Goal: Information Seeking & Learning: Find specific fact

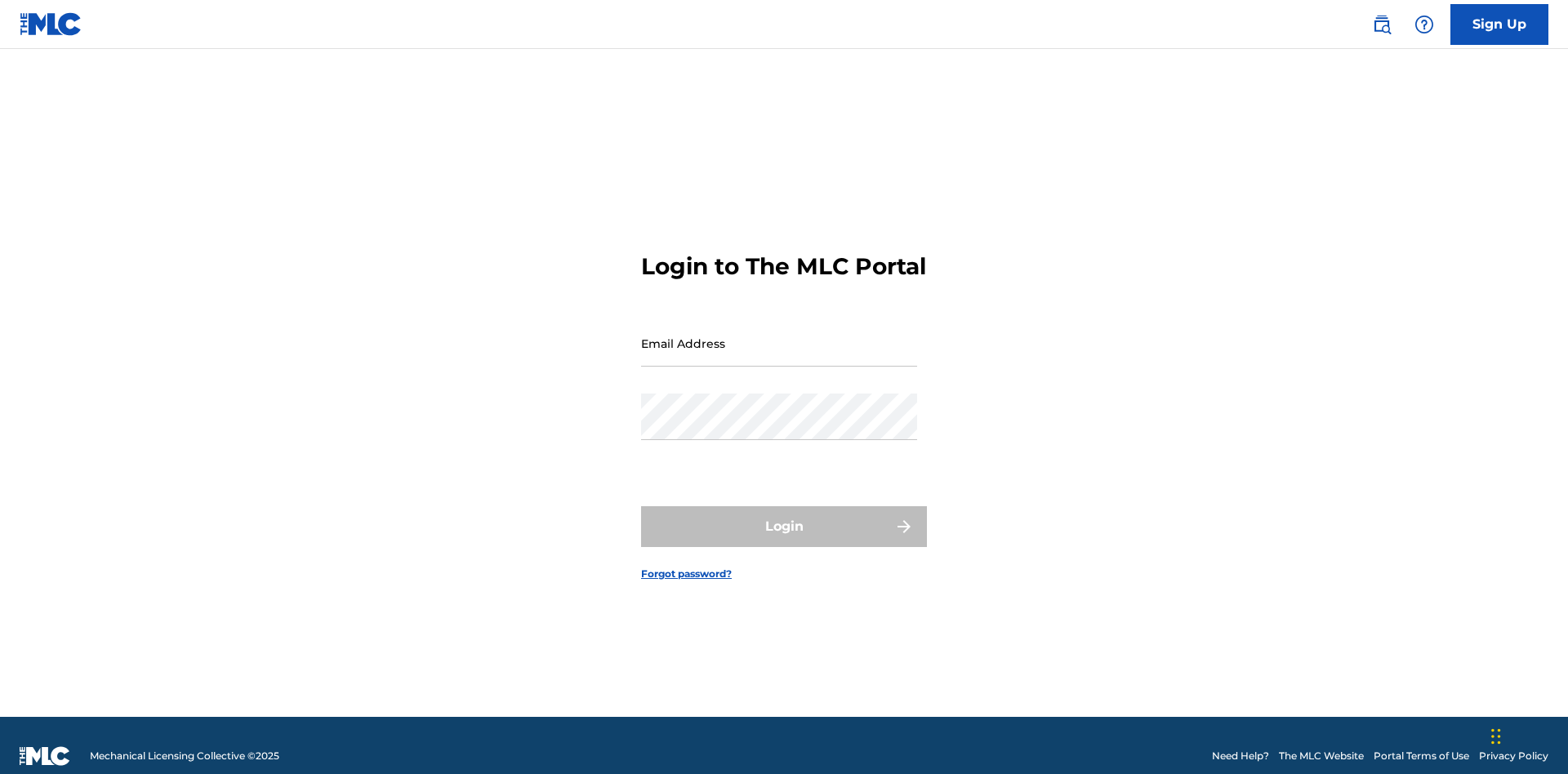
scroll to position [21, 0]
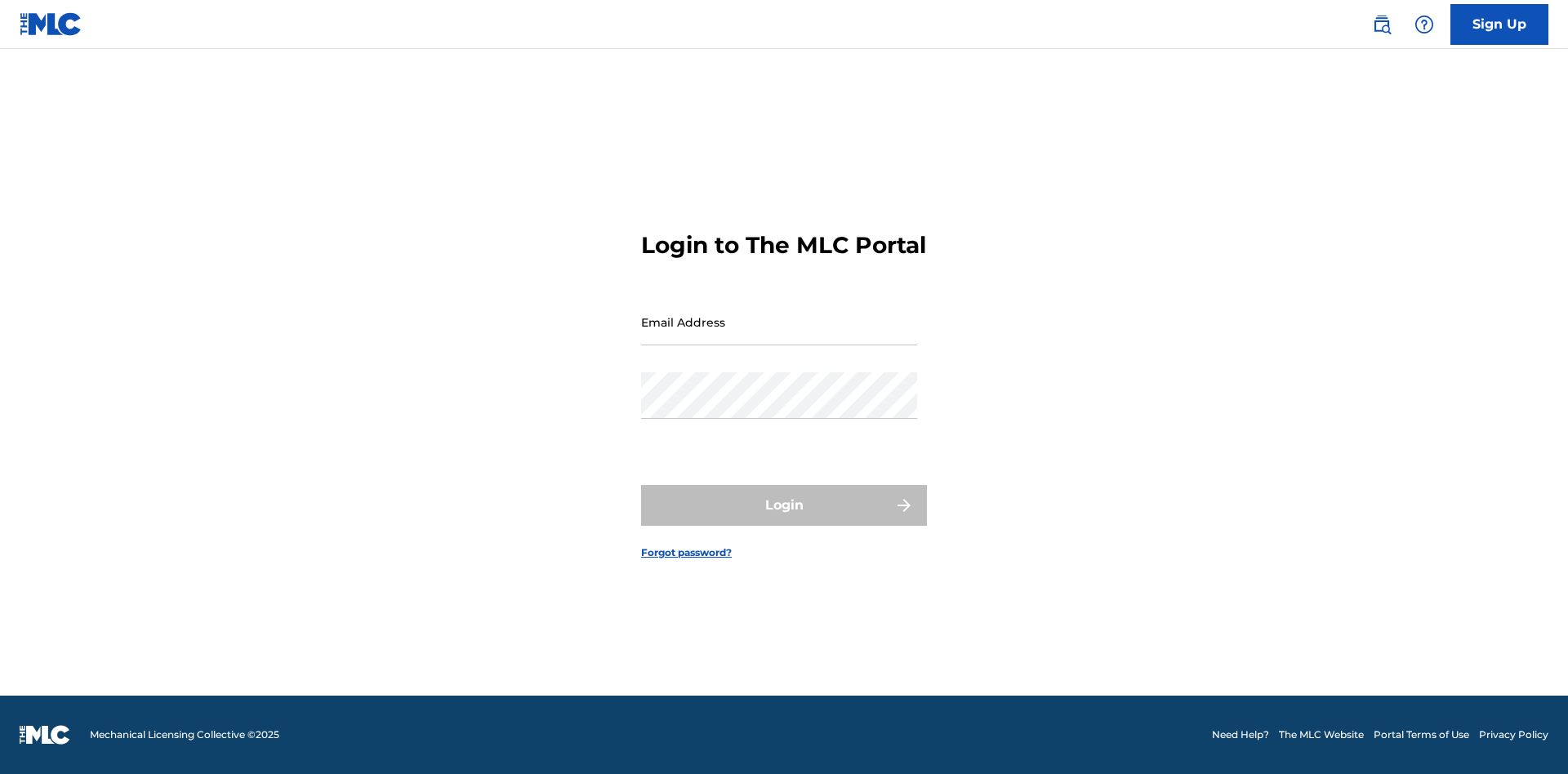
click at [779, 336] on input "Email Address" at bounding box center [779, 322] width 276 height 46
type input "[EMAIL_ADDRESS][DOMAIN_NAME]"
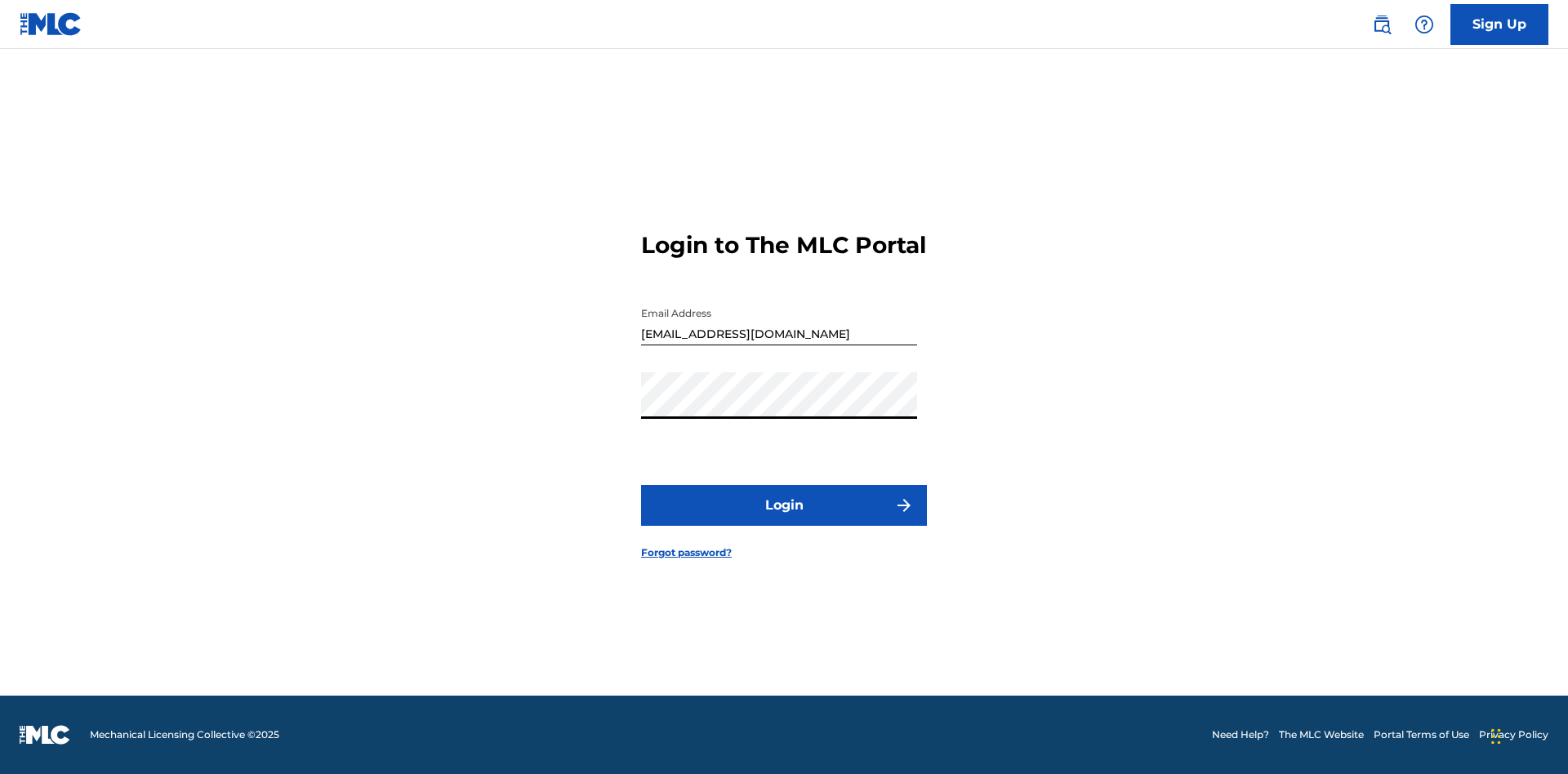
click at [784, 519] on button "Login" at bounding box center [784, 506] width 286 height 41
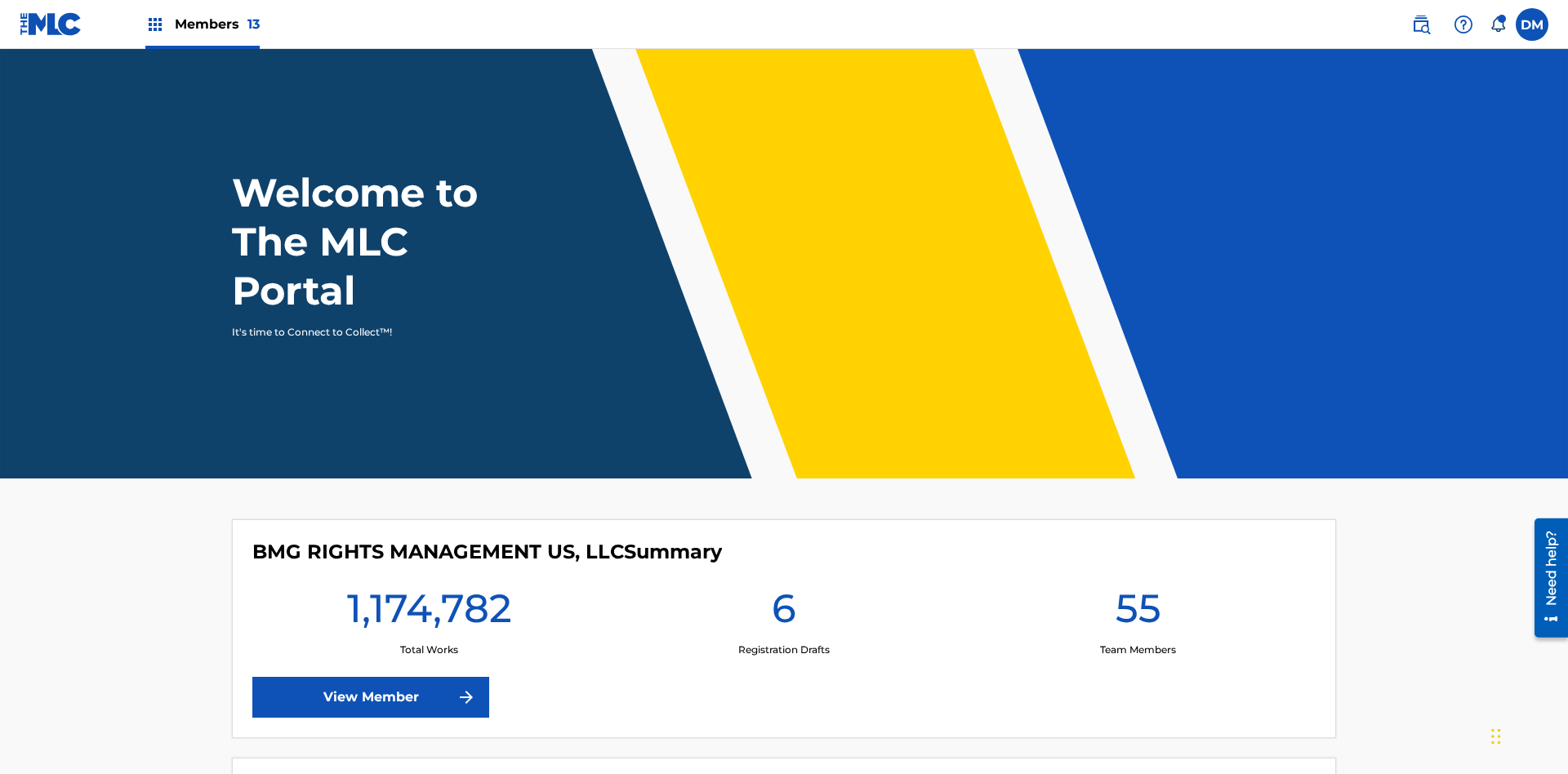
click at [201, 24] on span "Members 13" at bounding box center [216, 24] width 84 height 19
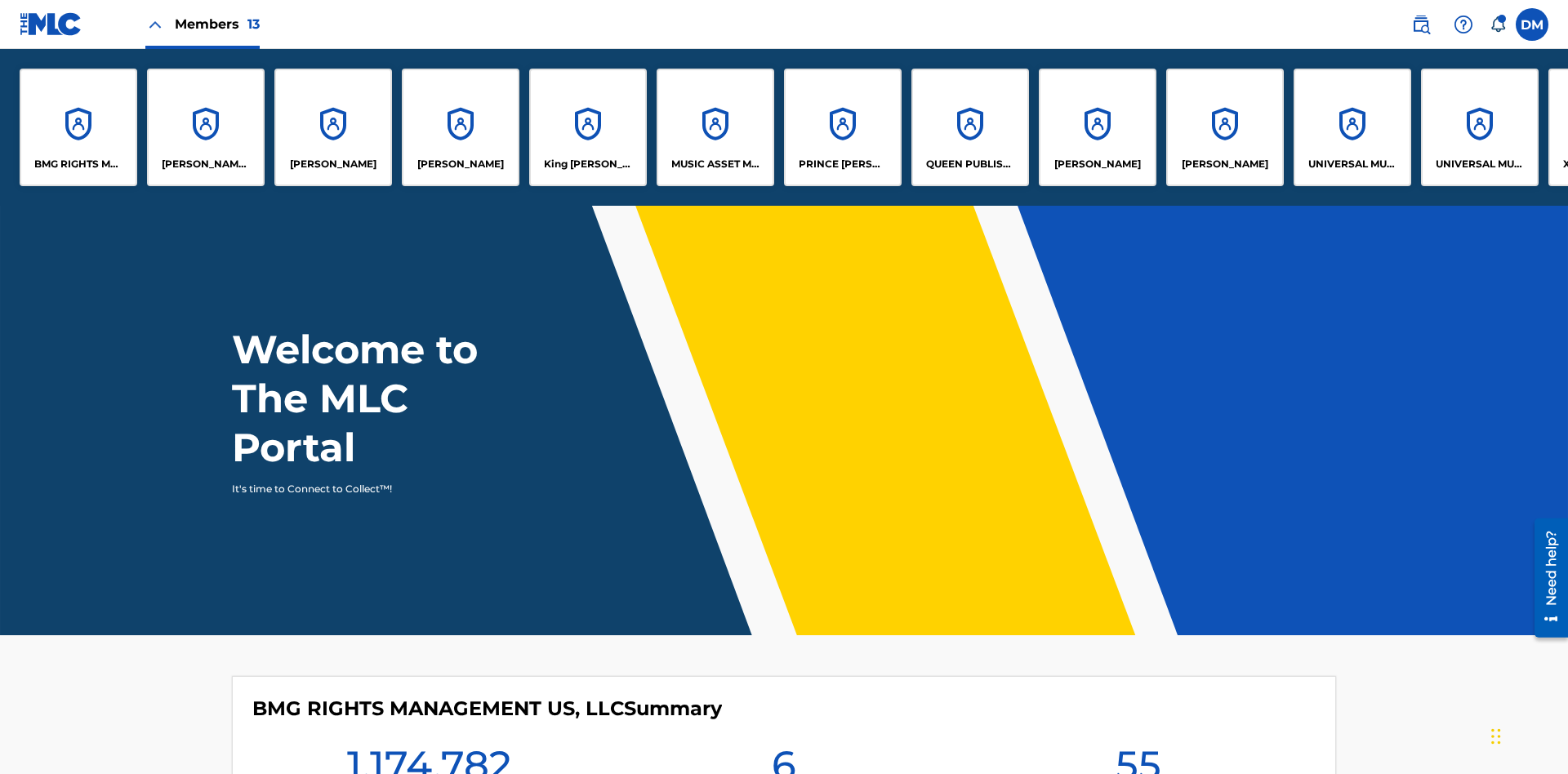
click at [587, 164] on p "King [PERSON_NAME]" at bounding box center [589, 164] width 89 height 15
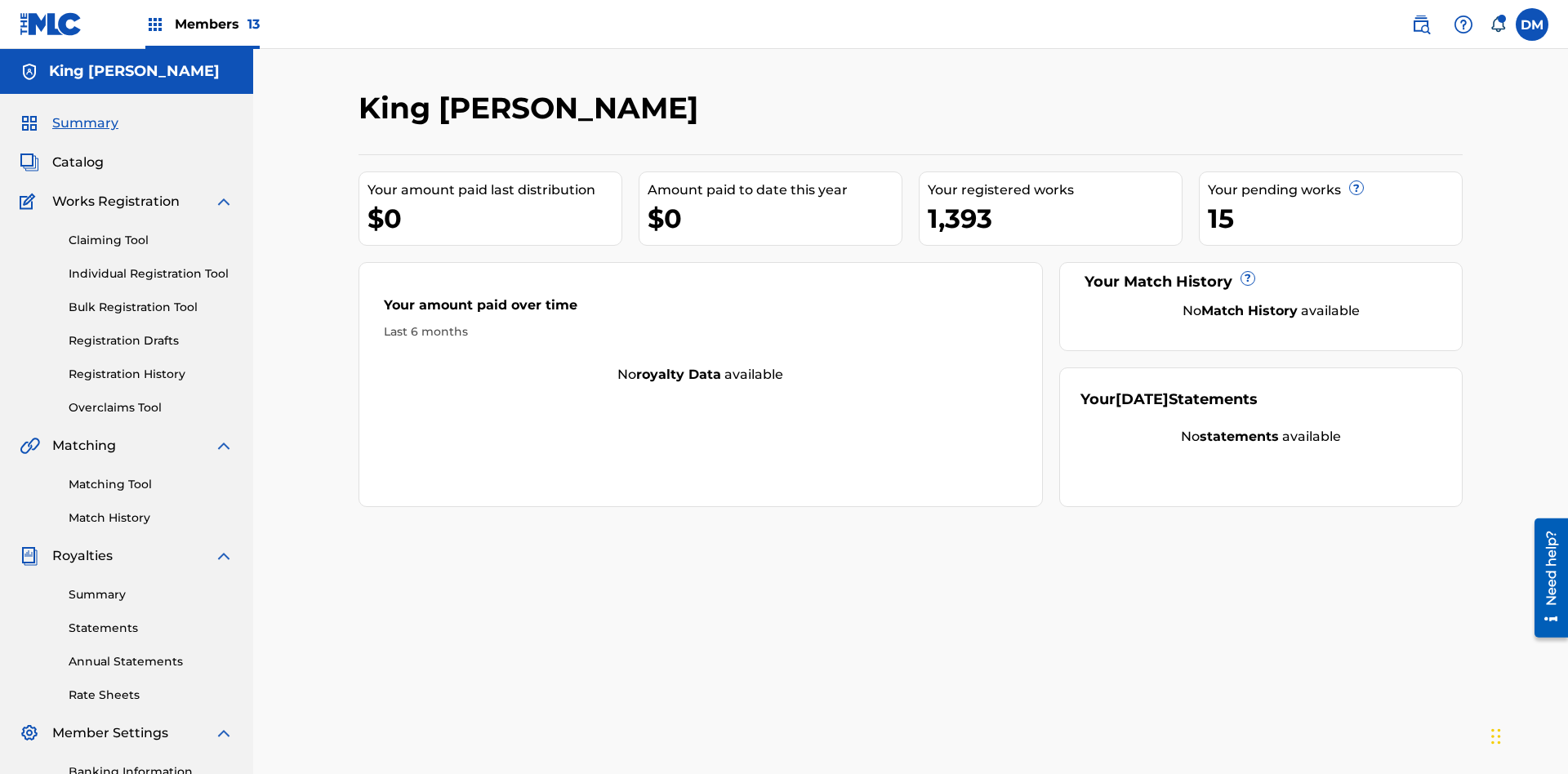
click at [78, 152] on span "Catalog" at bounding box center [77, 161] width 51 height 19
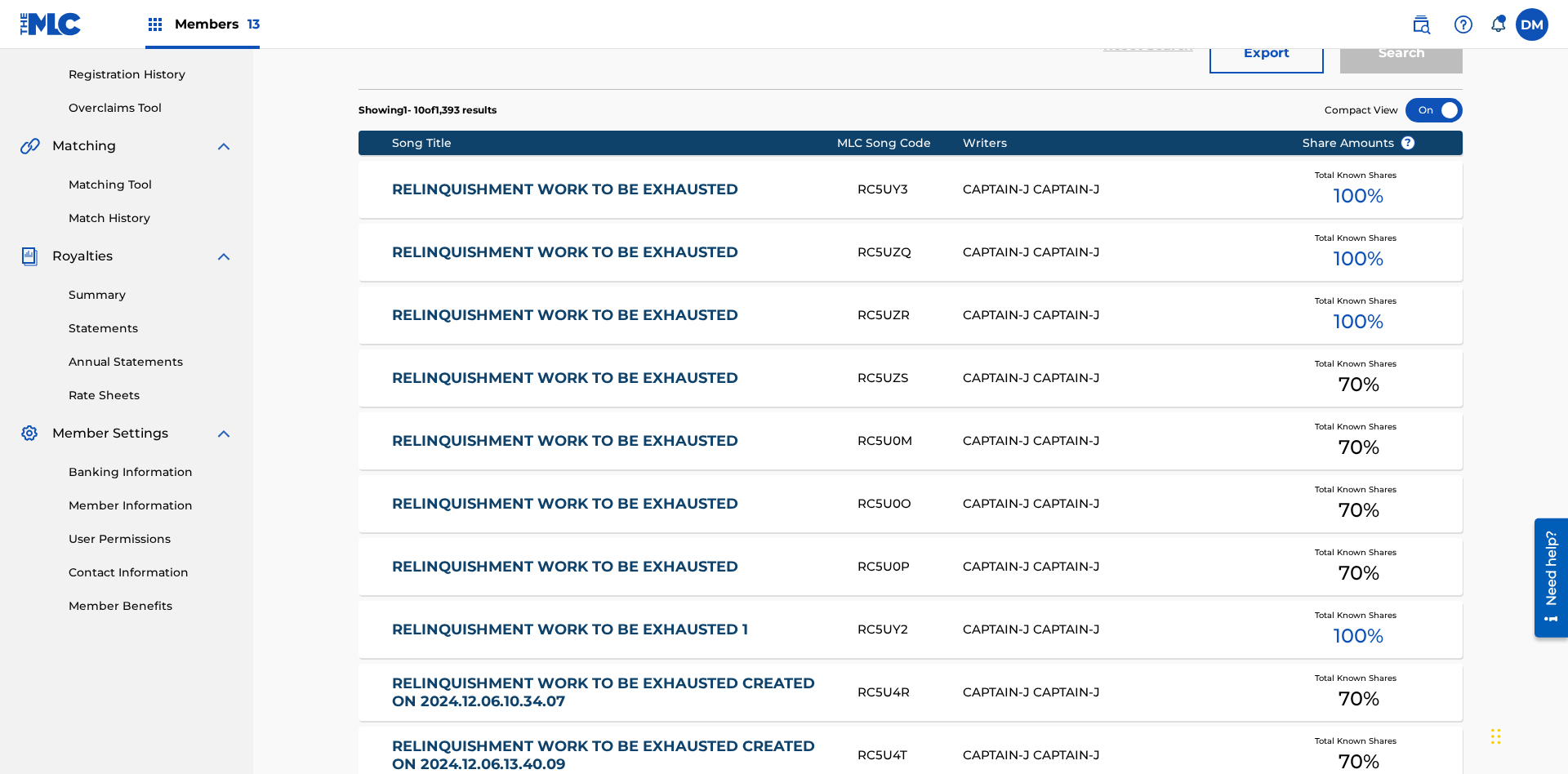
click at [1434, 110] on div at bounding box center [1434, 110] width 58 height 24
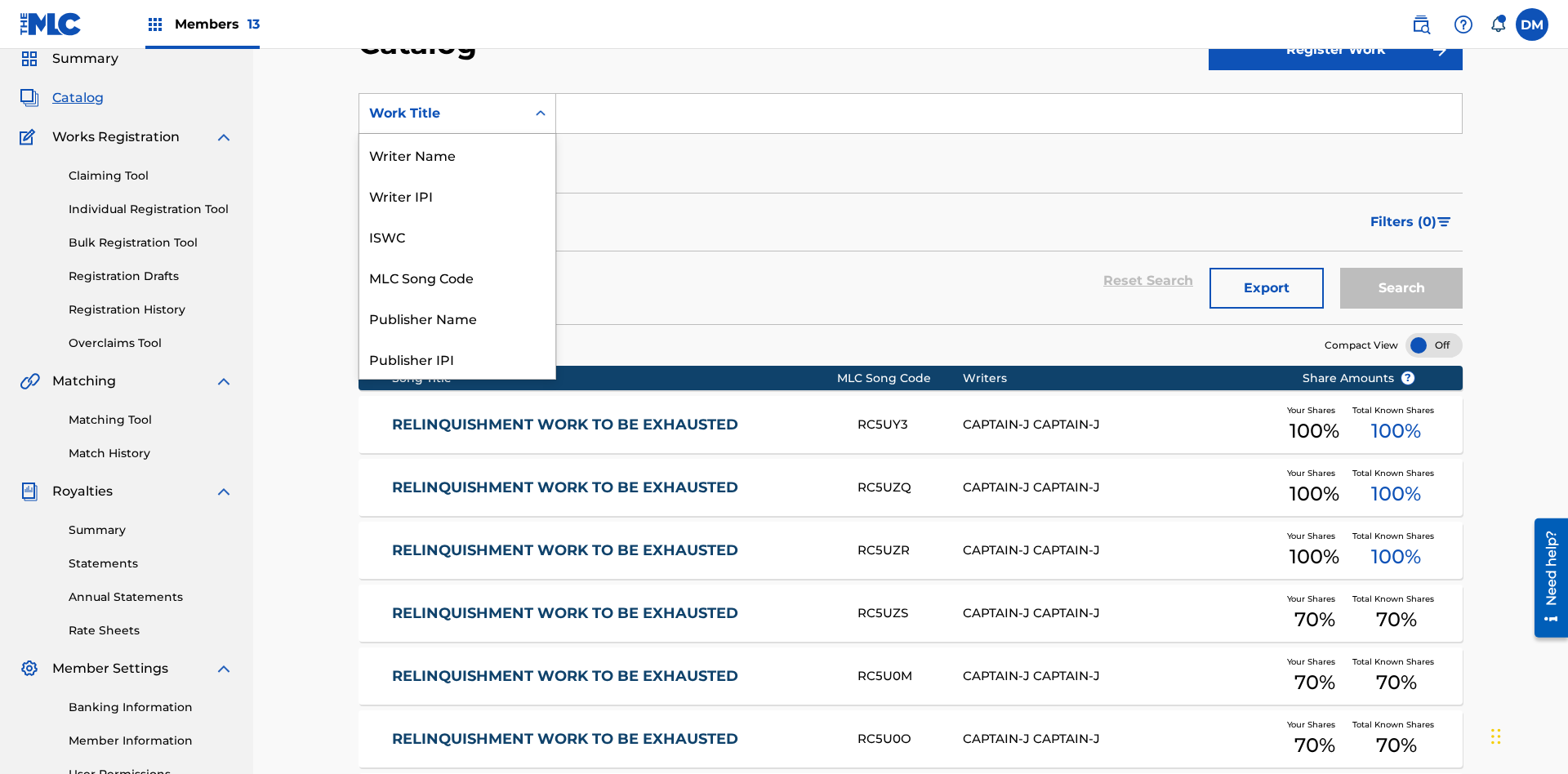
scroll to position [245, 0]
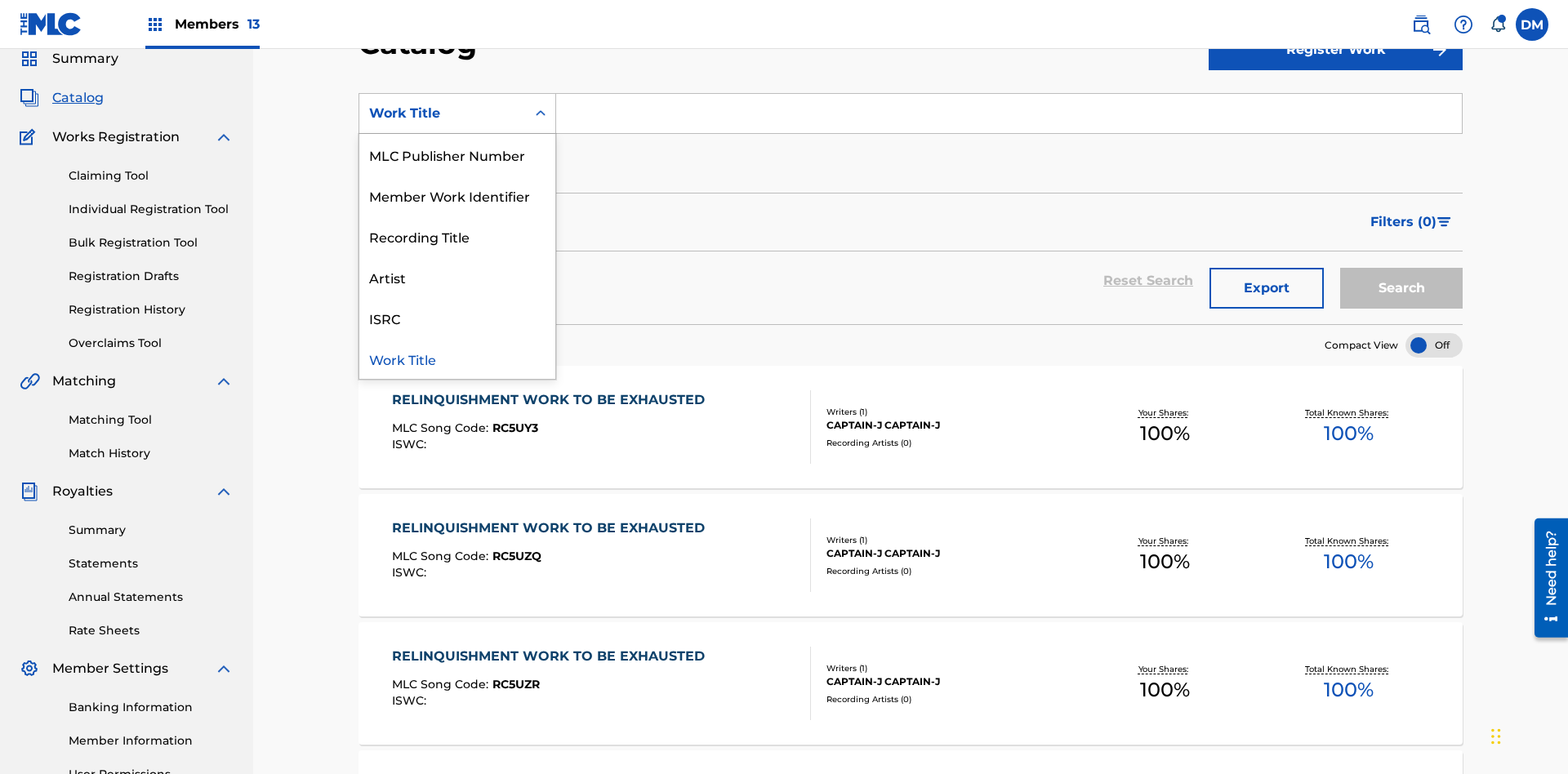
click at [458, 358] on div "Work Title" at bounding box center [457, 358] width 196 height 41
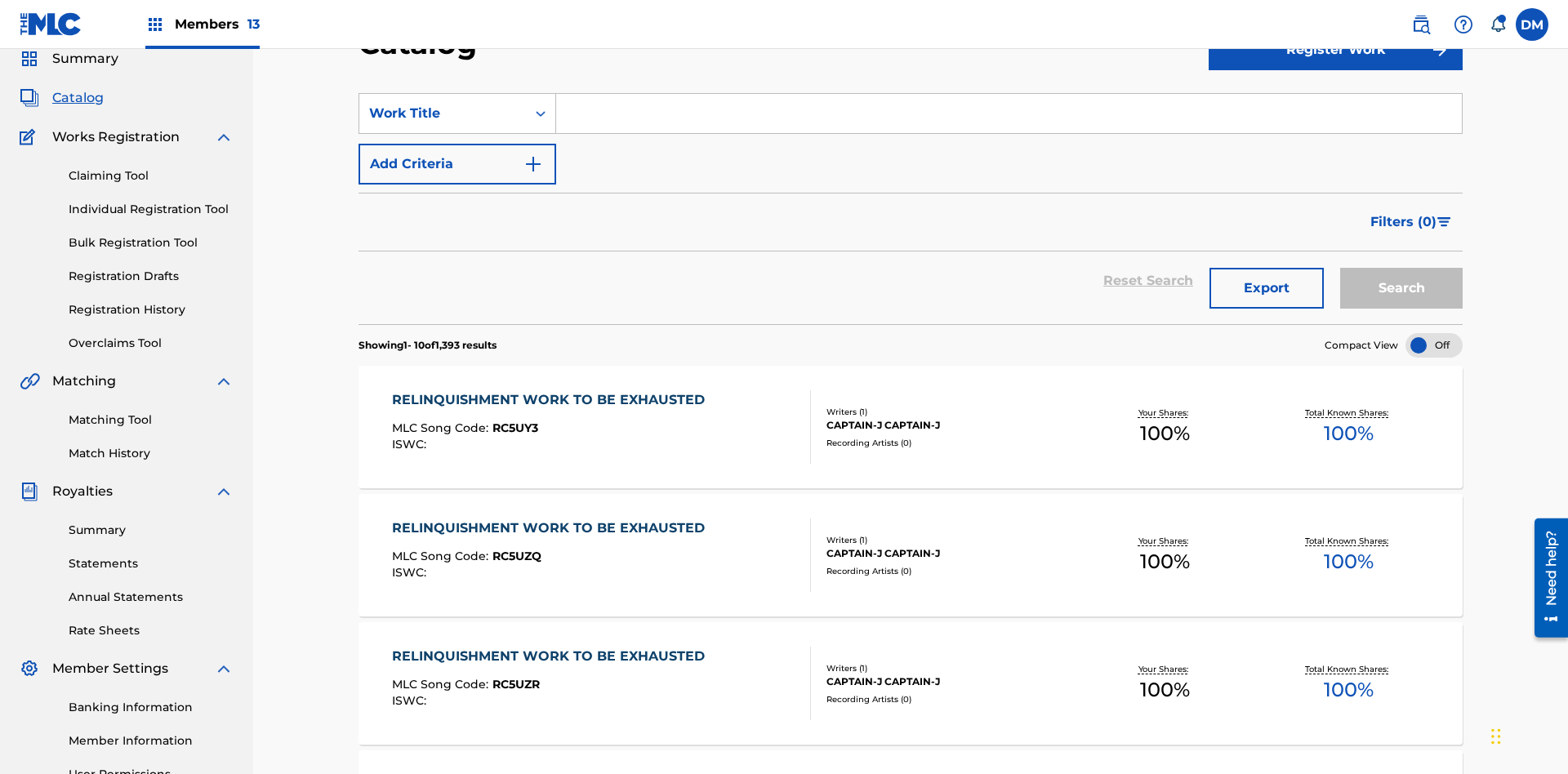
click at [1008, 118] on input "Search Form" at bounding box center [1009, 113] width 906 height 39
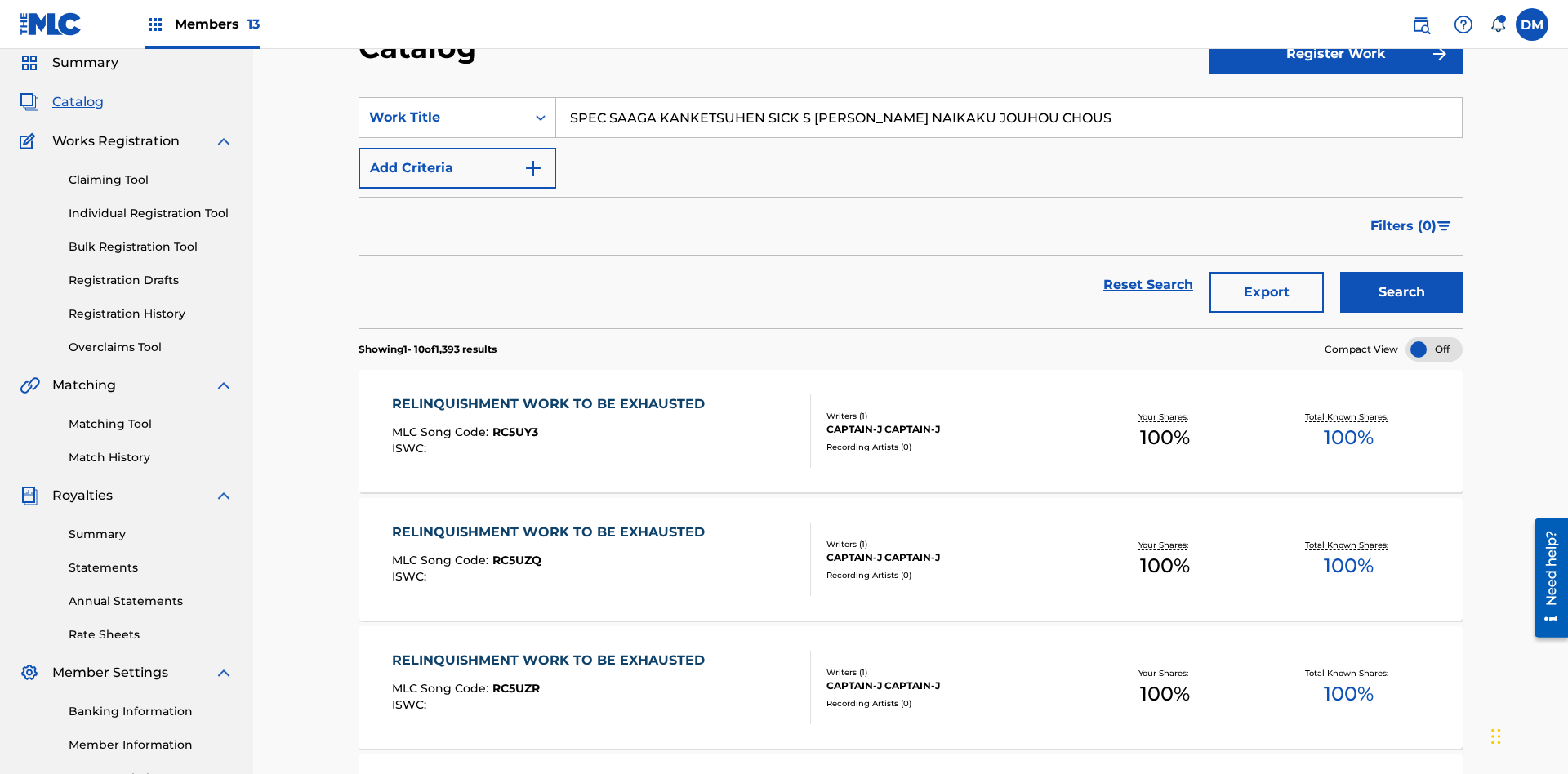
type input "SPEC SAAGA KANKETSUHEN SICK S [PERSON_NAME] NAIKAKU JOUHOU CHOUS"
click at [1401, 272] on button "Search" at bounding box center [1401, 292] width 123 height 41
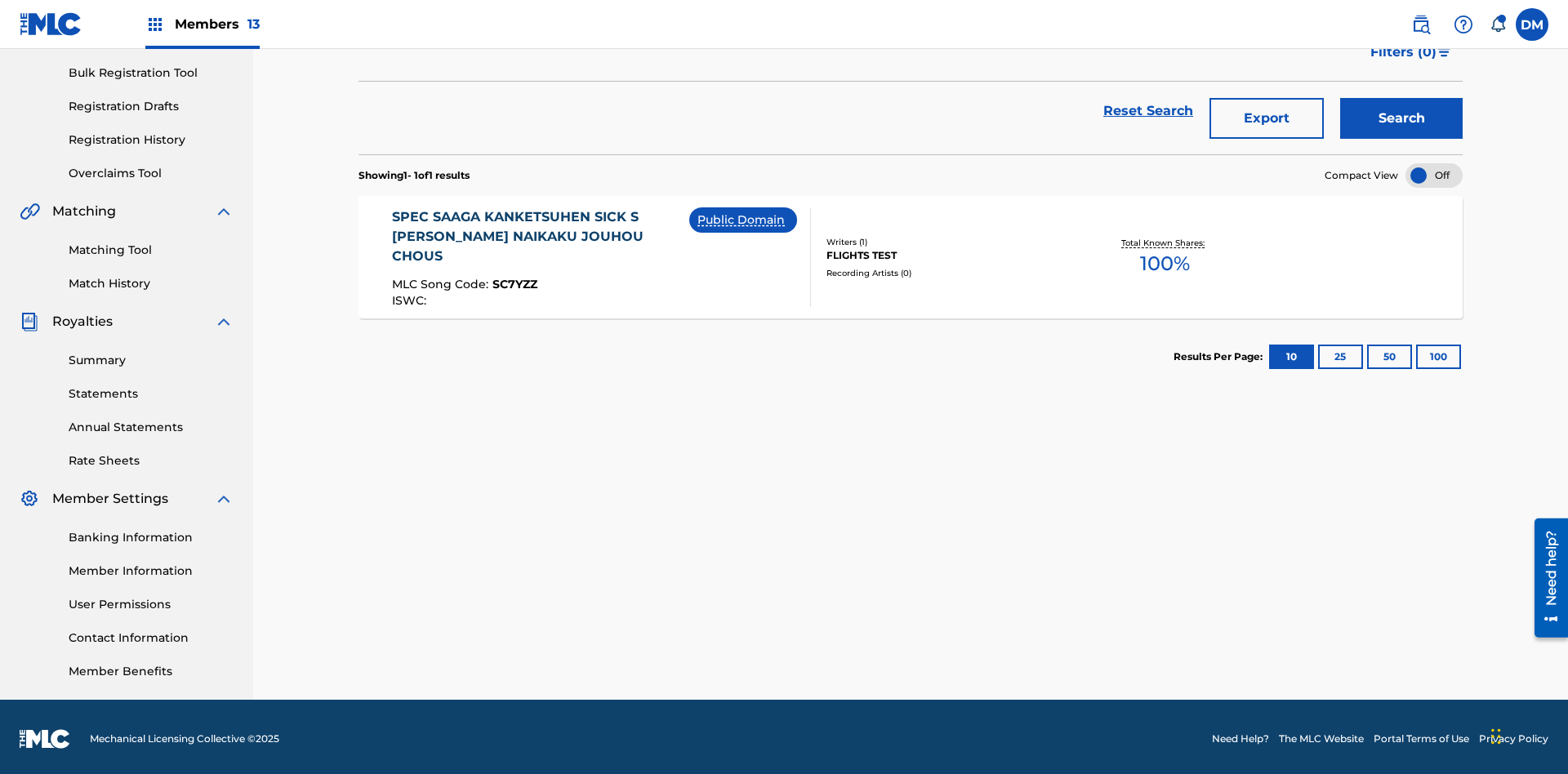
scroll to position [239, 0]
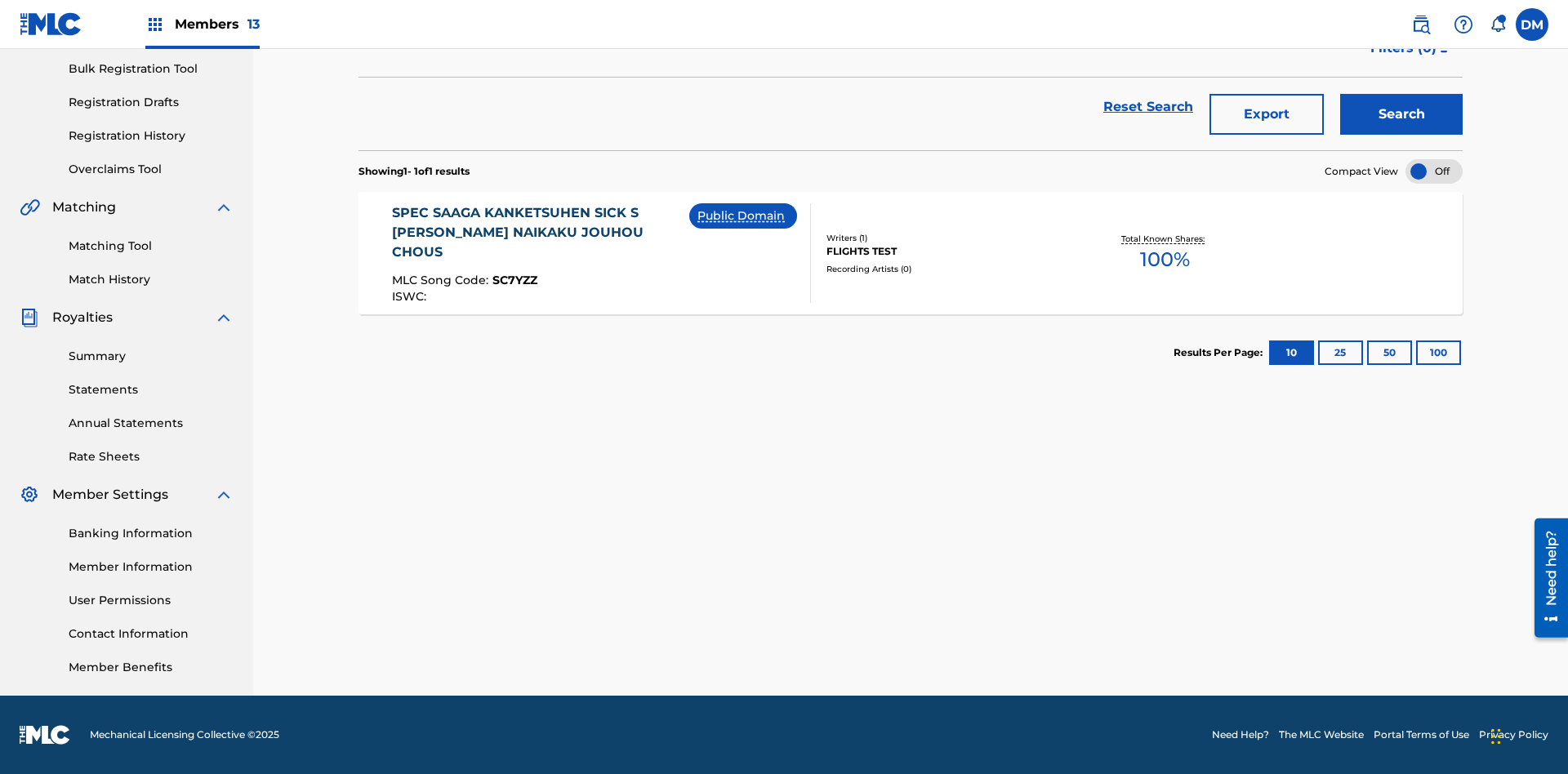
click at [1434, 172] on div at bounding box center [1434, 172] width 58 height 24
